Goal: Book appointment/travel/reservation

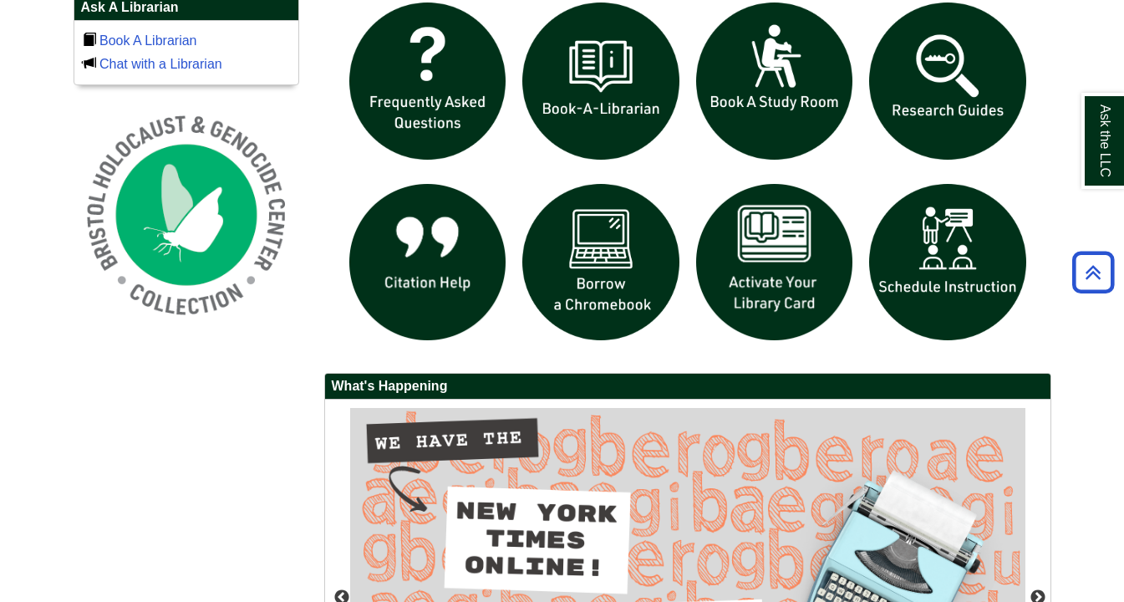
scroll to position [1187, 0]
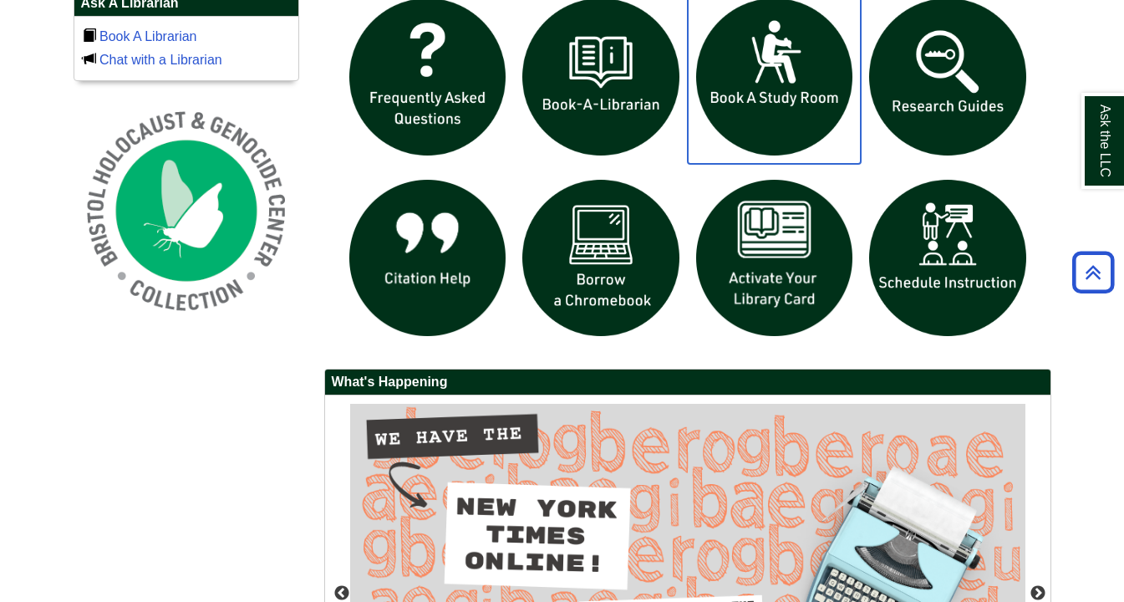
click at [783, 73] on img "slideshow" at bounding box center [775, 77] width 174 height 174
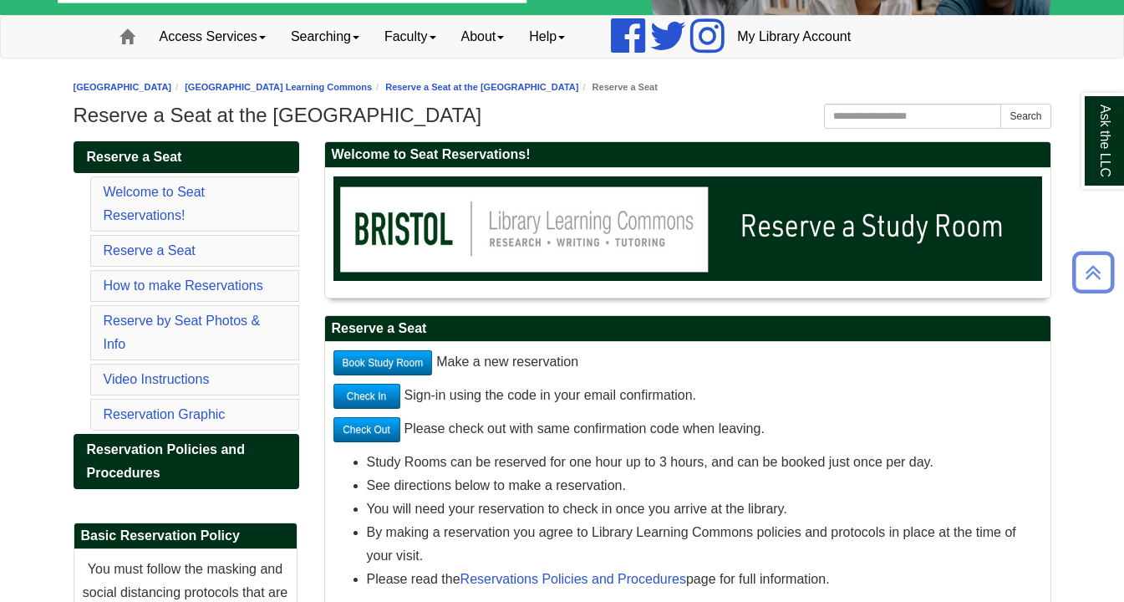
scroll to position [106, 0]
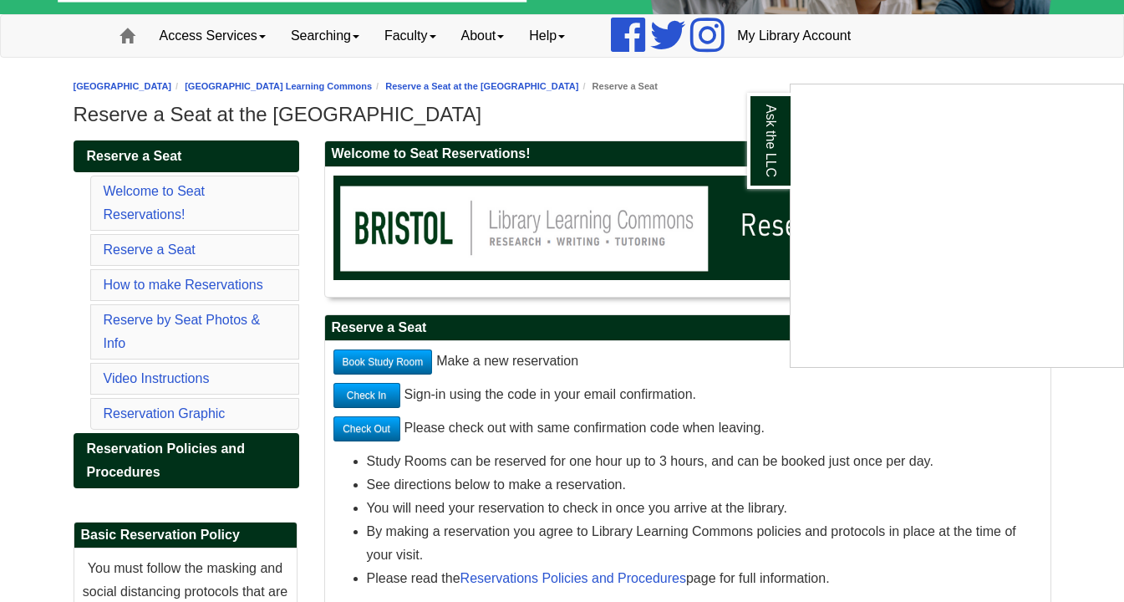
click at [155, 256] on div "Ask the LLC" at bounding box center [562, 301] width 1124 height 602
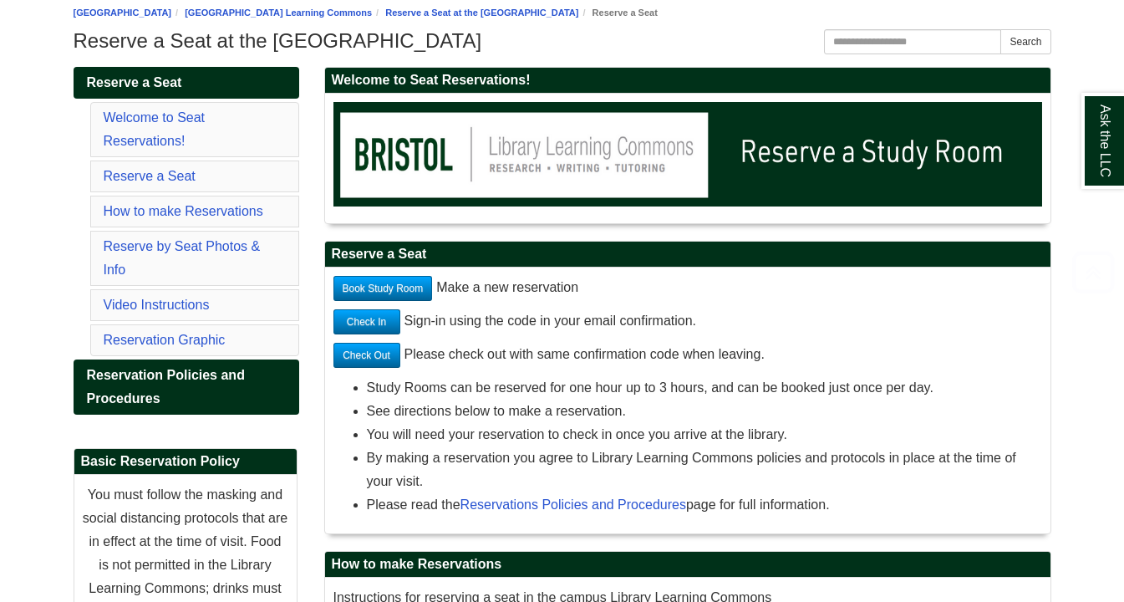
scroll to position [200, 0]
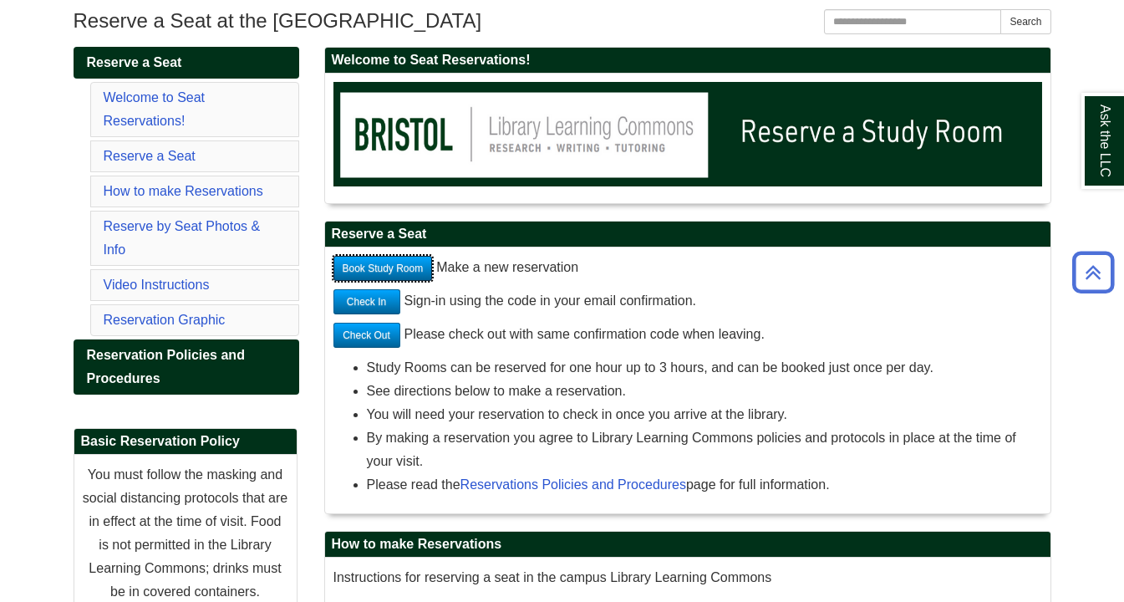
click at [382, 270] on link "Book Study Room" at bounding box center [382, 268] width 99 height 25
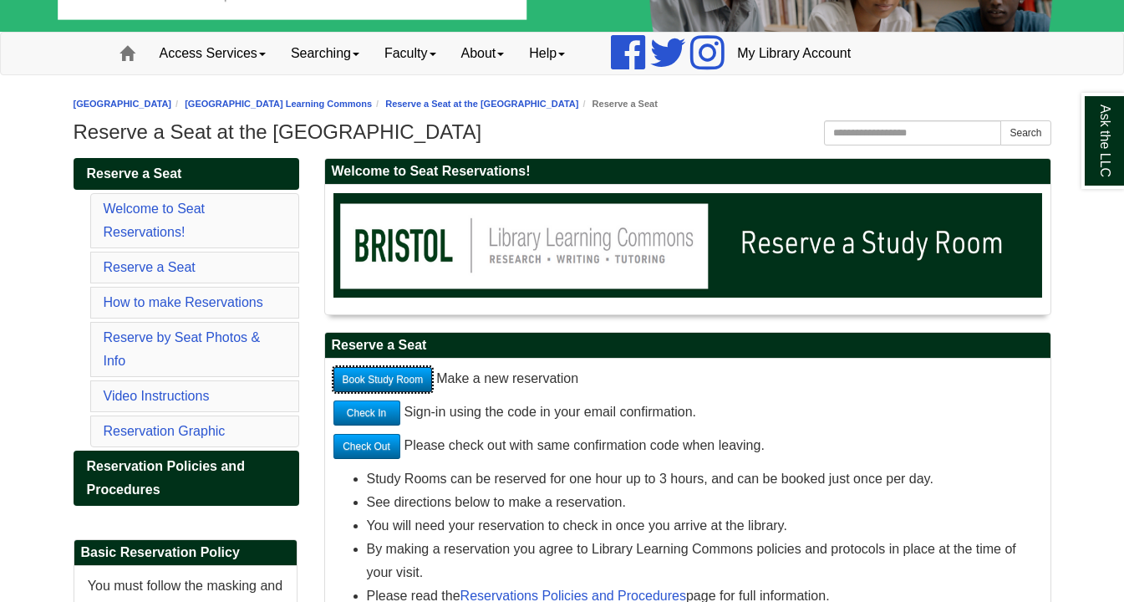
scroll to position [89, 0]
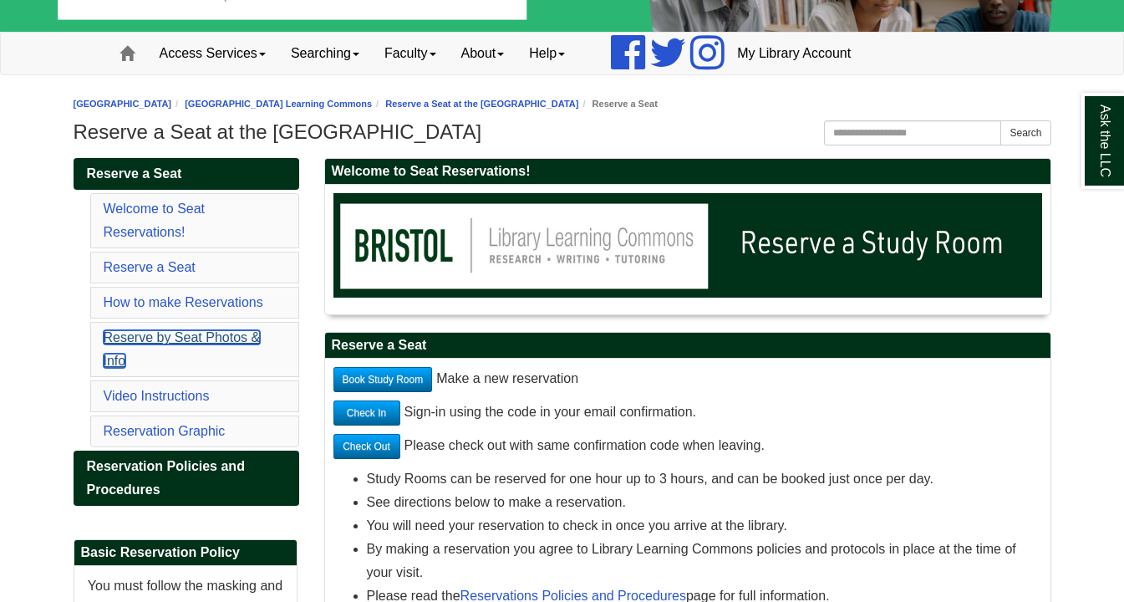
click at [238, 343] on link "Reserve by Seat Photos & Info" at bounding box center [182, 349] width 157 height 38
